Goal: Information Seeking & Learning: Learn about a topic

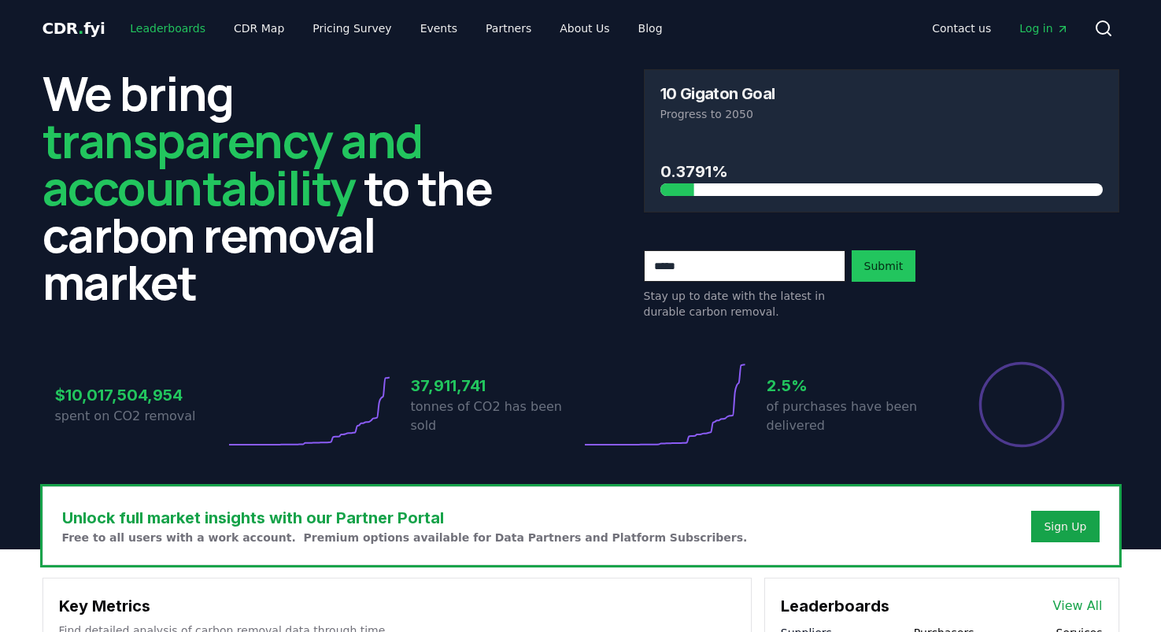
click at [146, 31] on link "Leaderboards" at bounding box center [167, 28] width 101 height 28
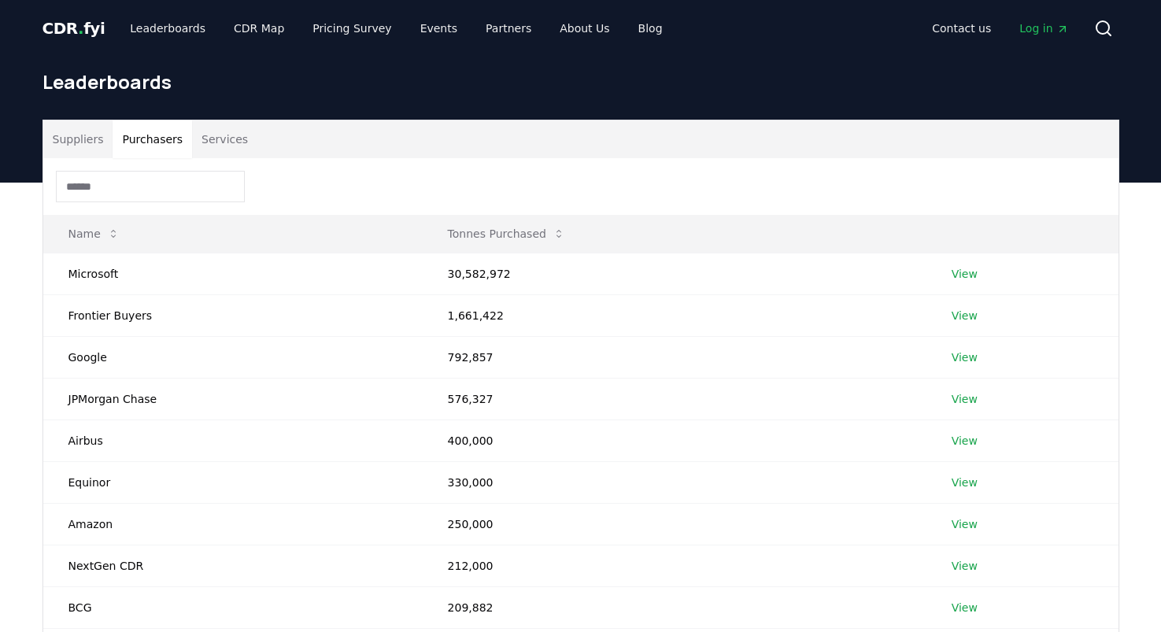
click at [146, 147] on button "Purchasers" at bounding box center [153, 139] width 80 height 38
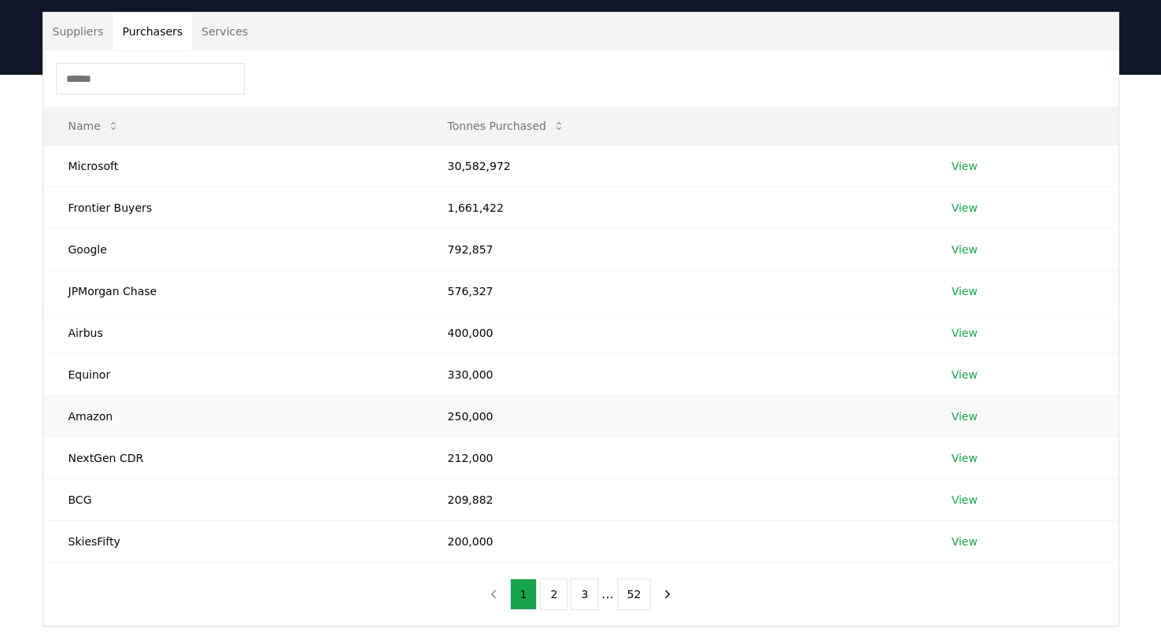
scroll to position [109, 0]
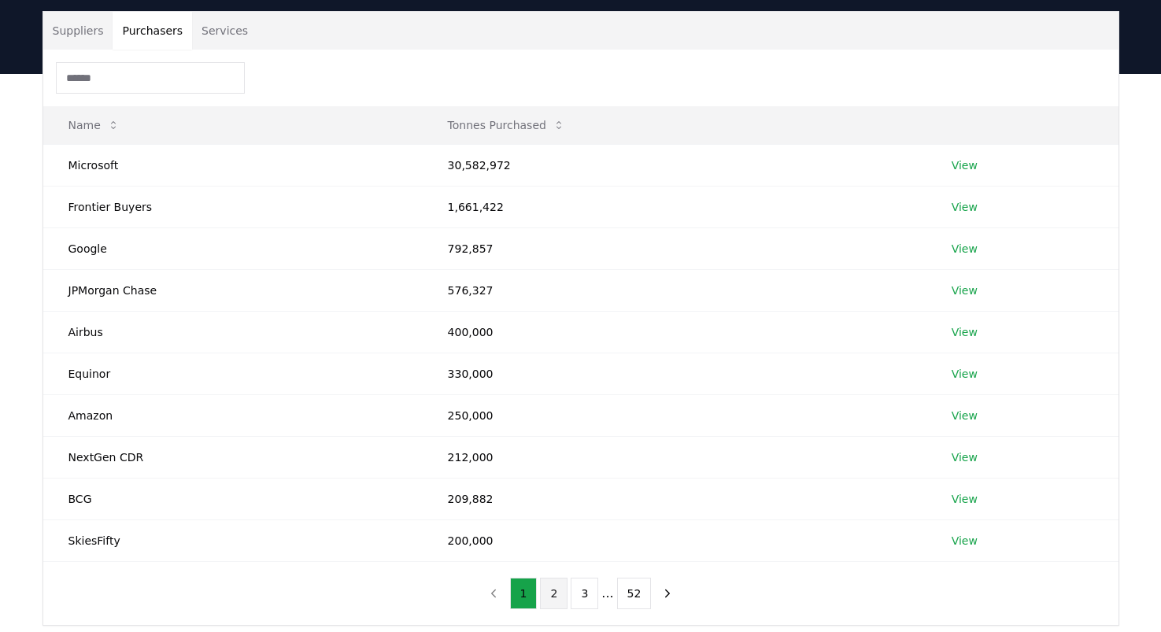
click at [564, 605] on button "2" at bounding box center [554, 593] width 28 height 31
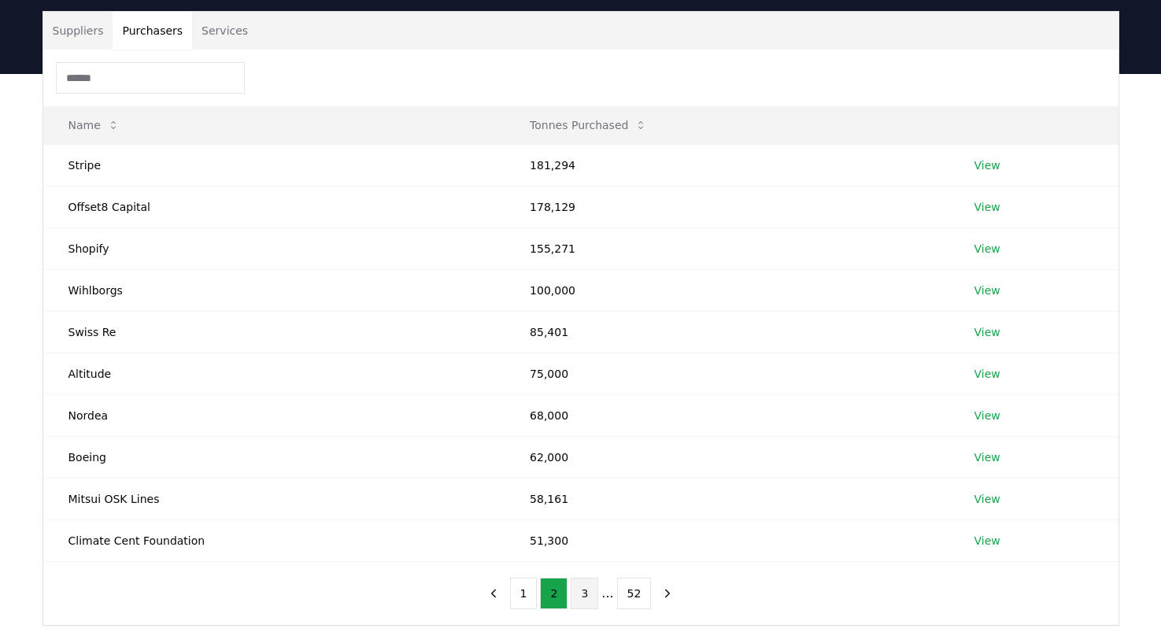
click at [577, 597] on button "3" at bounding box center [585, 593] width 28 height 31
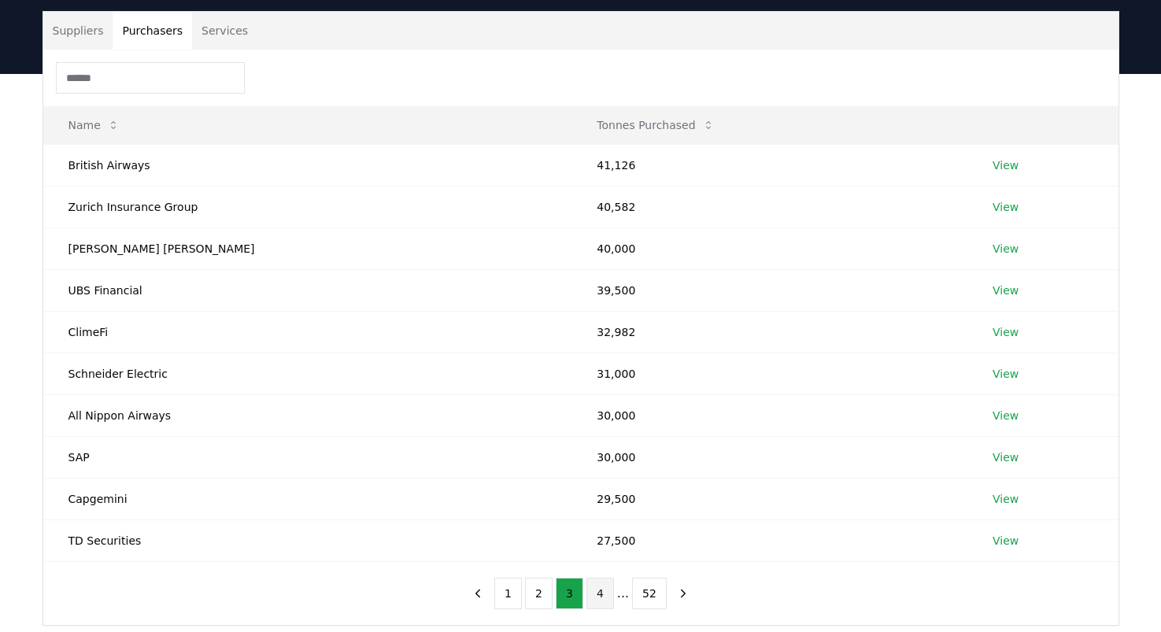
click at [595, 600] on button "4" at bounding box center [600, 593] width 28 height 31
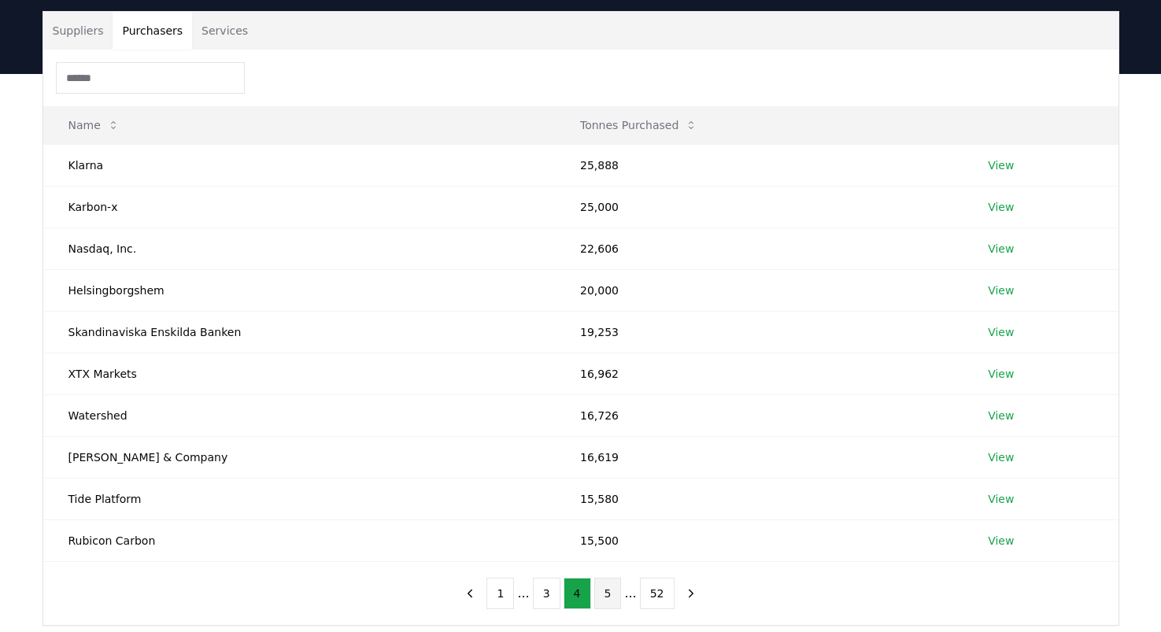
click at [613, 598] on button "5" at bounding box center [608, 593] width 28 height 31
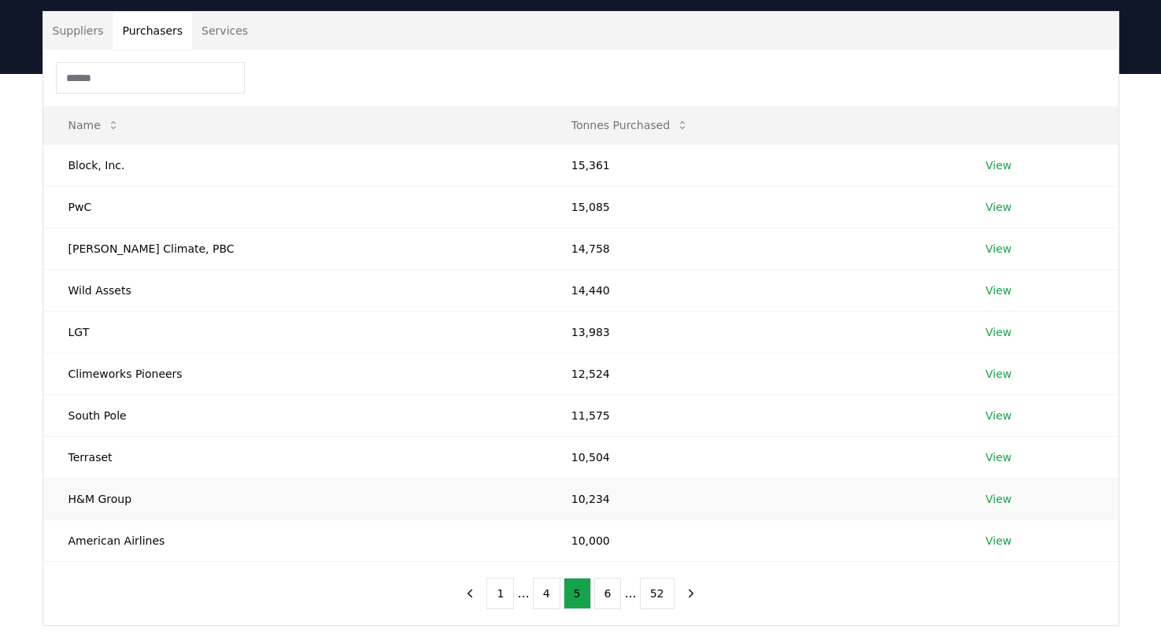
click at [986, 505] on link "View" at bounding box center [999, 499] width 26 height 16
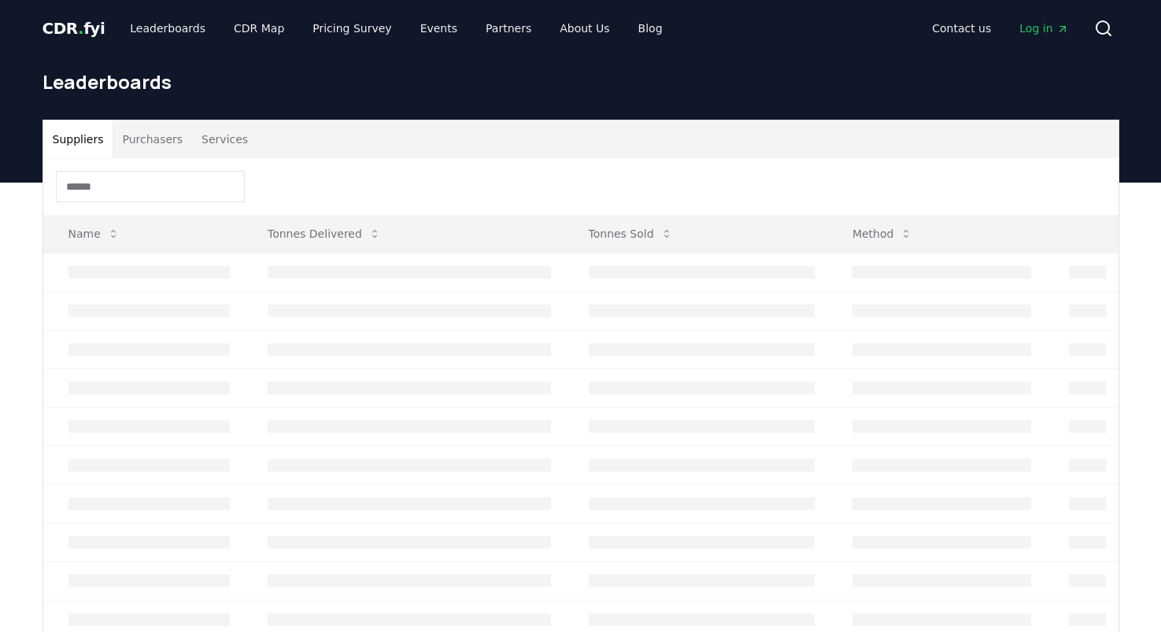
scroll to position [109, 0]
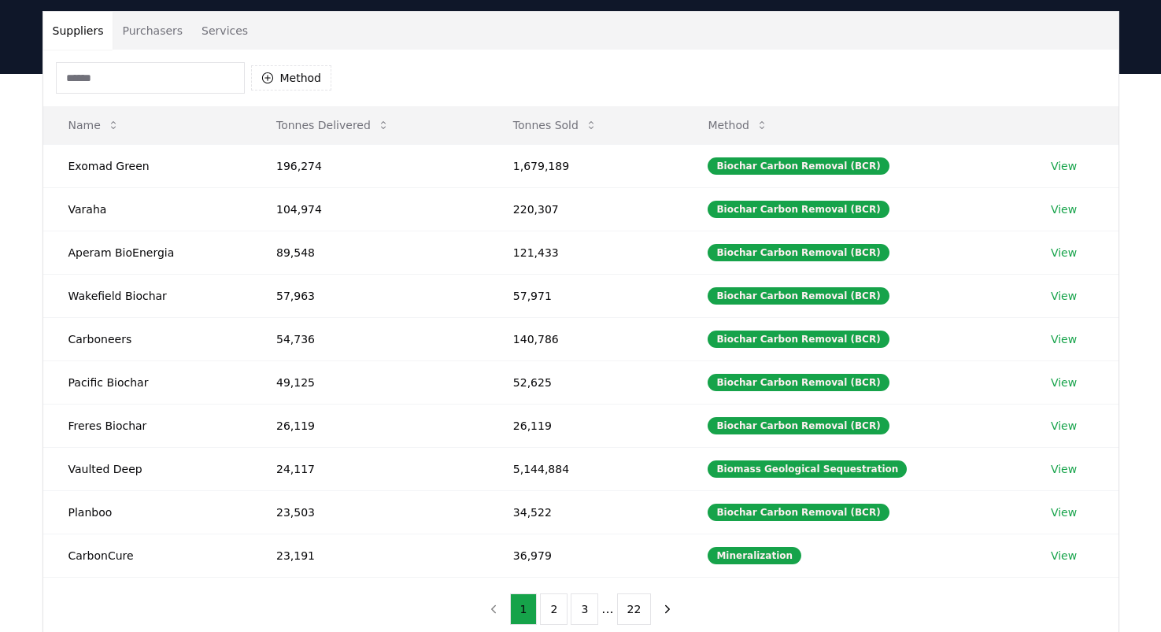
click at [160, 28] on button "Purchasers" at bounding box center [153, 31] width 80 height 38
